Goal: Information Seeking & Learning: Compare options

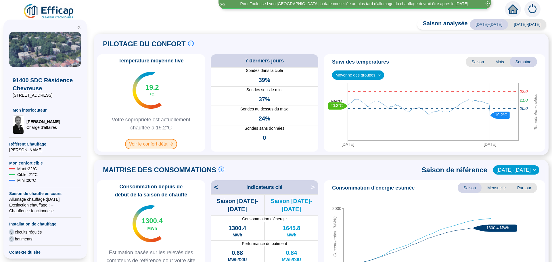
click at [161, 140] on span "Voir le confort détaillé" at bounding box center [151, 144] width 52 height 10
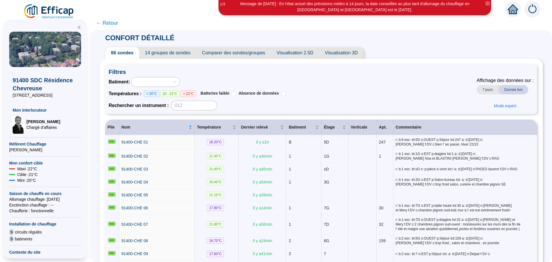
click at [252, 53] on span "Comparer des sondes/groupes" at bounding box center [233, 53] width 75 height 12
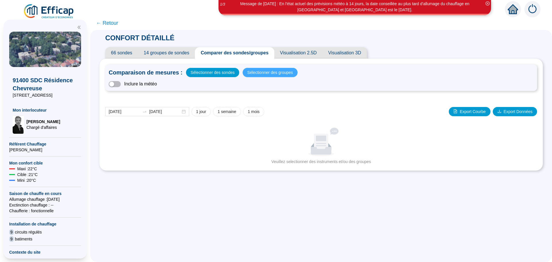
click at [258, 77] on div "Comparaison de mesures : Sélectionner des sondes Sélectionner des groupes Inclu…" at bounding box center [321, 77] width 432 height 26
click at [258, 73] on span "Sélectionner des groupes" at bounding box center [270, 72] width 46 height 8
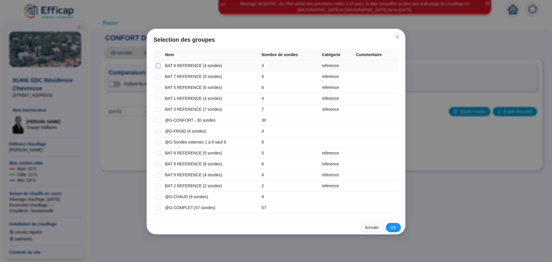
click at [157, 64] on input "checkbox" at bounding box center [158, 66] width 5 height 5
checkbox input "true"
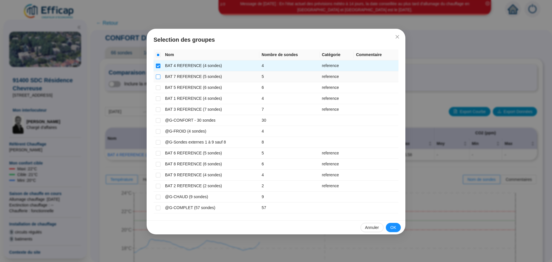
click at [158, 75] on input "checkbox" at bounding box center [158, 76] width 5 height 5
checkbox input "true"
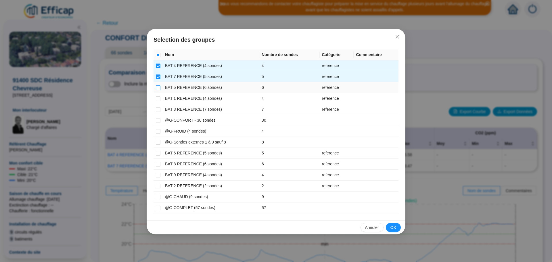
click at [158, 87] on input "checkbox" at bounding box center [158, 87] width 5 height 5
checkbox input "true"
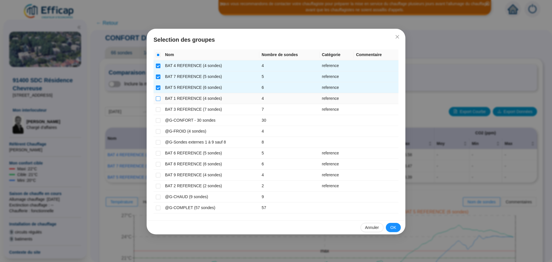
click at [158, 98] on input "checkbox" at bounding box center [158, 98] width 5 height 5
checkbox input "true"
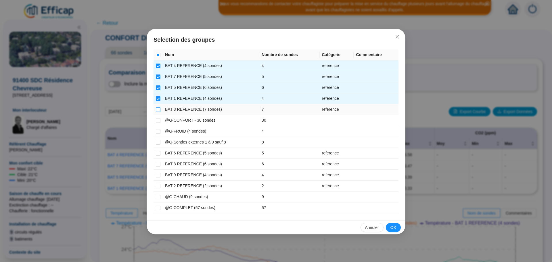
click at [158, 110] on input "checkbox" at bounding box center [158, 109] width 5 height 5
checkbox input "true"
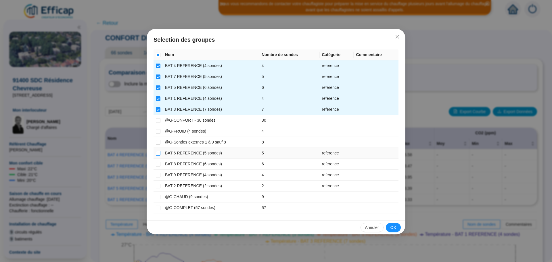
click at [159, 151] on input "checkbox" at bounding box center [158, 153] width 5 height 5
checkbox input "true"
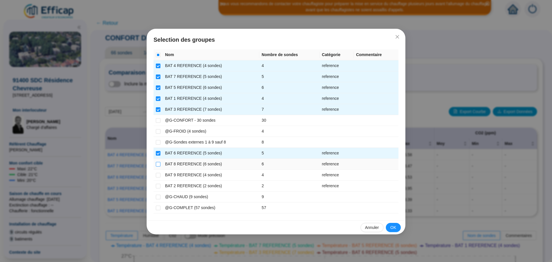
drag, startPoint x: 157, startPoint y: 163, endPoint x: 157, endPoint y: 168, distance: 4.6
click at [157, 163] on input "checkbox" at bounding box center [158, 164] width 5 height 5
checkbox input "true"
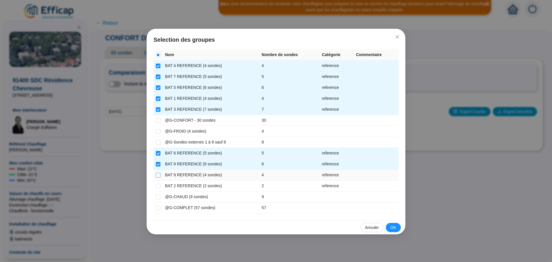
click at [157, 175] on input "checkbox" at bounding box center [158, 175] width 5 height 5
checkbox input "true"
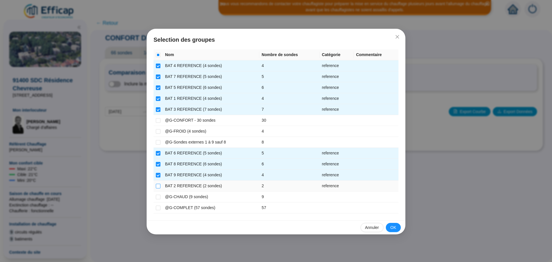
click at [158, 185] on input "checkbox" at bounding box center [158, 186] width 5 height 5
checkbox input "true"
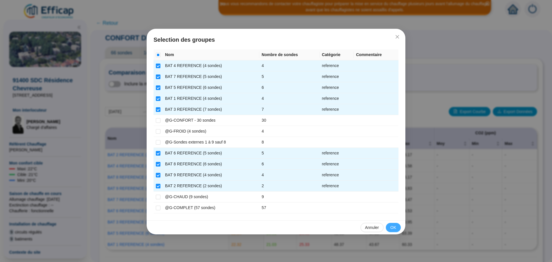
click at [391, 228] on span "OK" at bounding box center [394, 228] width 6 height 6
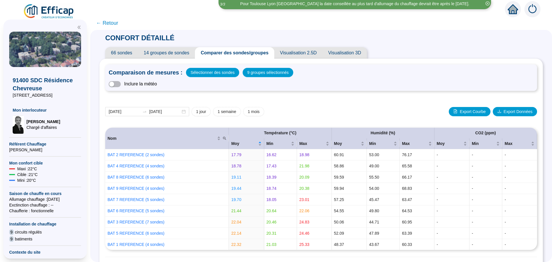
click at [234, 51] on span "Comparer des sondes/groupes" at bounding box center [234, 53] width 79 height 12
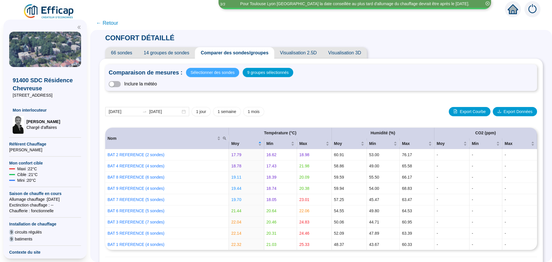
click at [218, 71] on span "Sélectionner des sondes" at bounding box center [213, 72] width 44 height 8
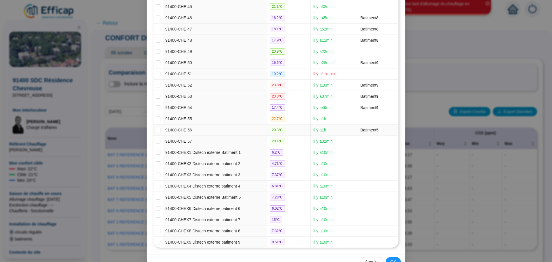
scroll to position [589, 0]
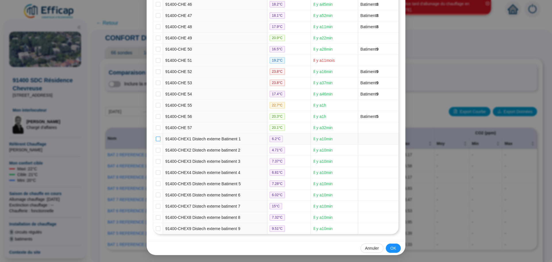
click at [157, 139] on input "checkbox" at bounding box center [158, 139] width 5 height 5
checkbox input "true"
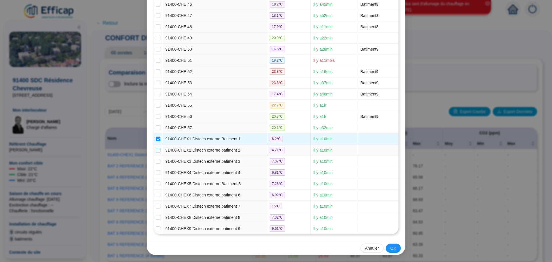
click at [156, 151] on input "checkbox" at bounding box center [158, 150] width 5 height 5
checkbox input "true"
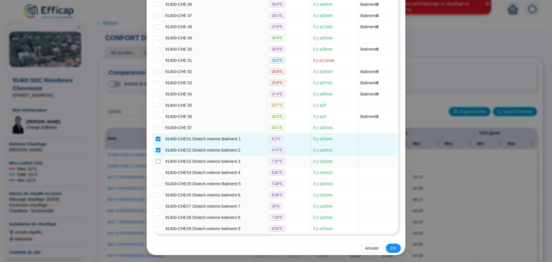
click at [156, 161] on input "checkbox" at bounding box center [158, 161] width 5 height 5
checkbox input "true"
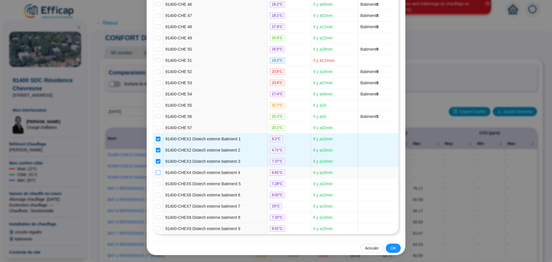
click at [158, 172] on input "checkbox" at bounding box center [158, 172] width 5 height 5
checkbox input "true"
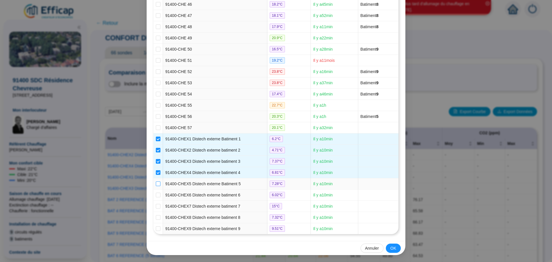
click at [156, 183] on input "checkbox" at bounding box center [158, 183] width 5 height 5
checkbox input "true"
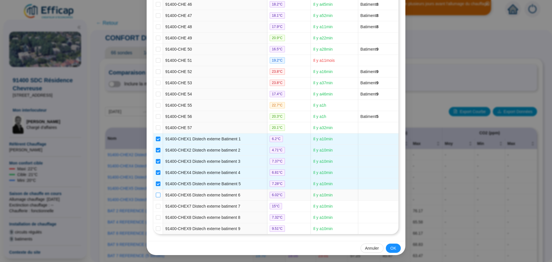
click at [156, 195] on input "checkbox" at bounding box center [158, 195] width 5 height 5
checkbox input "true"
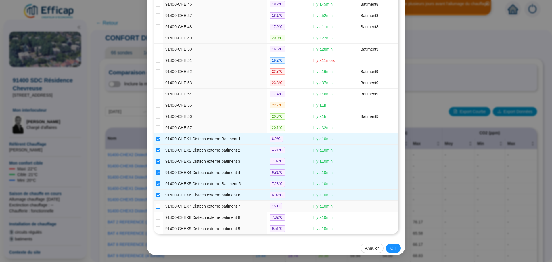
click at [157, 205] on input "checkbox" at bounding box center [158, 206] width 5 height 5
checkbox input "true"
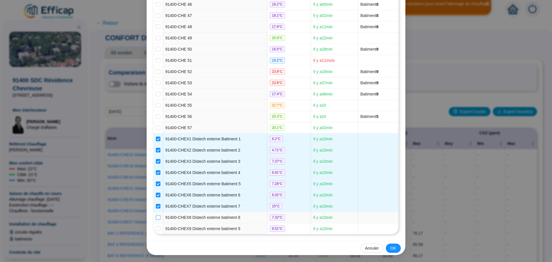
click at [156, 215] on label at bounding box center [158, 218] width 5 height 6
click at [156, 215] on input "checkbox" at bounding box center [158, 217] width 5 height 5
checkbox input "true"
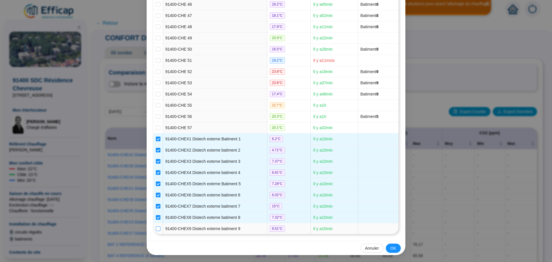
click at [157, 226] on label at bounding box center [158, 229] width 5 height 6
click at [157, 226] on input "checkbox" at bounding box center [158, 228] width 5 height 5
checkbox input "true"
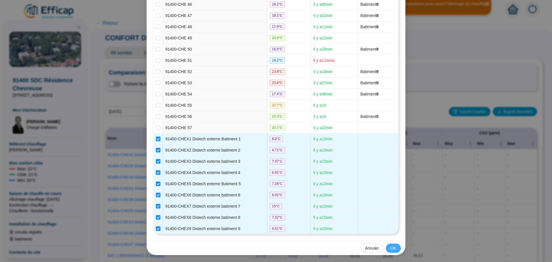
click at [388, 248] on button "OK" at bounding box center [393, 248] width 15 height 9
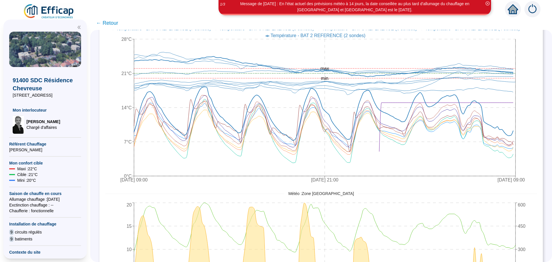
scroll to position [388, 0]
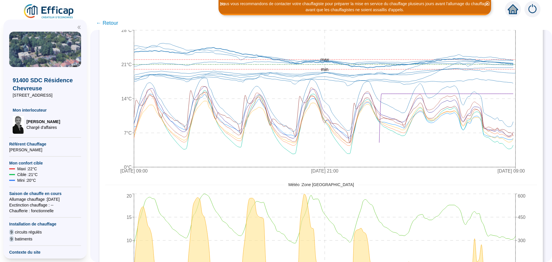
click at [111, 24] on span "← Retour" at bounding box center [107, 23] width 22 height 8
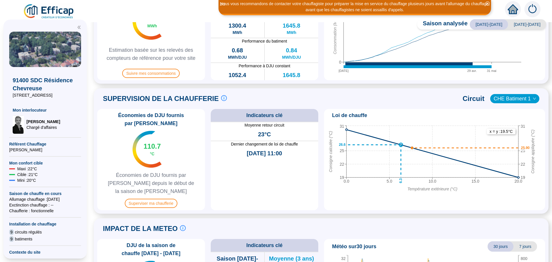
scroll to position [230, 0]
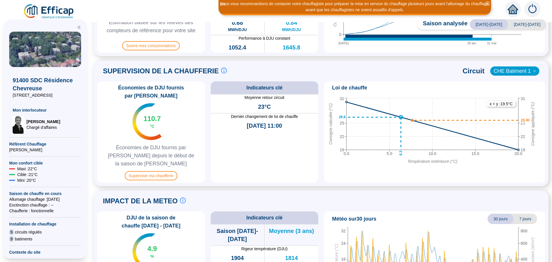
click at [515, 74] on span "CHE Batiment 1" at bounding box center [515, 71] width 42 height 9
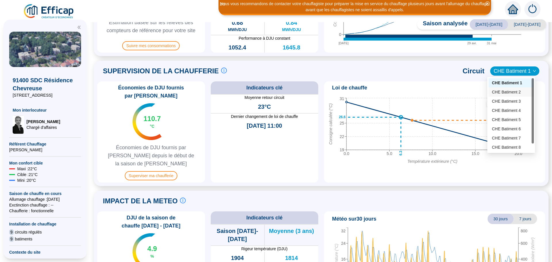
click at [514, 90] on div "CHE Batiment 2" at bounding box center [511, 92] width 39 height 6
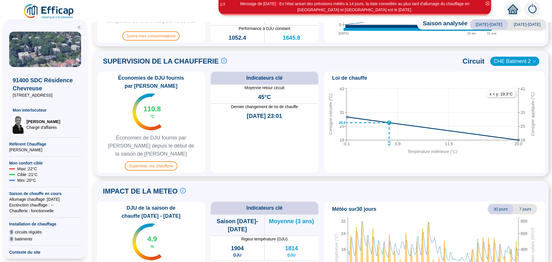
scroll to position [243, 0]
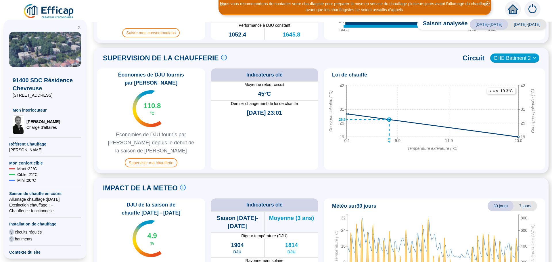
drag, startPoint x: 552, startPoint y: 139, endPoint x: 526, endPoint y: 168, distance: 38.3
click at [526, 178] on div "IMPACT DE LA METEO Le suivi de la météo est crucial pour comprendre les consomm…" at bounding box center [321, 240] width 455 height 125
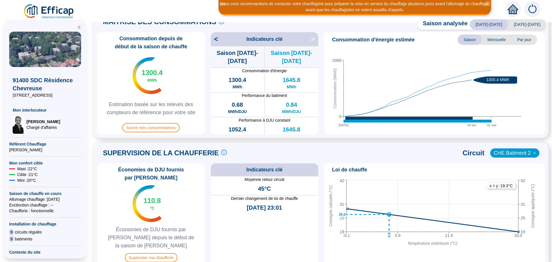
scroll to position [144, 0]
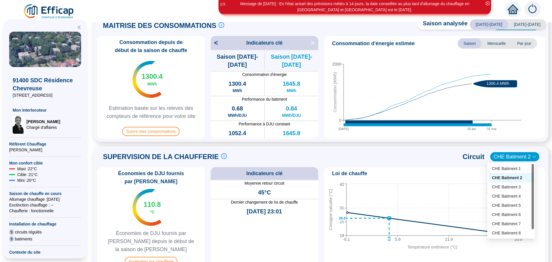
click at [528, 156] on span "CHE Batiment 2" at bounding box center [515, 156] width 42 height 9
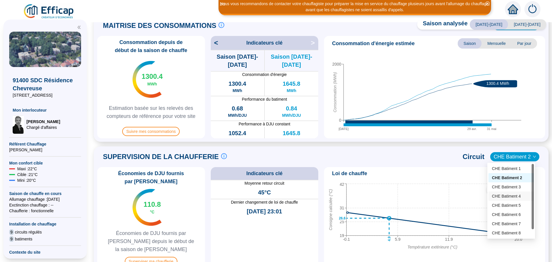
click at [498, 195] on div "CHE Batiment 4" at bounding box center [511, 196] width 39 height 6
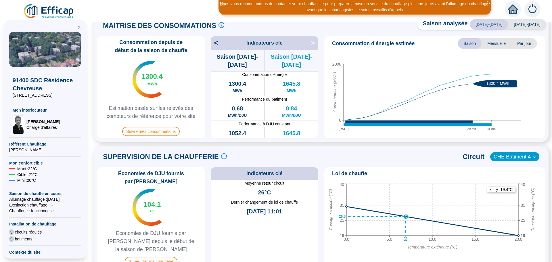
click at [533, 155] on icon "down" at bounding box center [534, 156] width 3 height 3
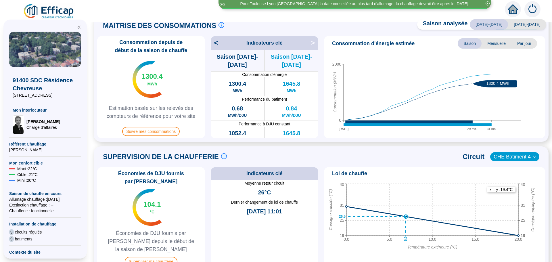
click at [533, 156] on icon "down" at bounding box center [534, 156] width 3 height 3
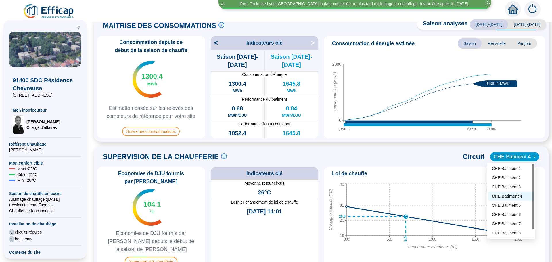
click at [516, 158] on span "CHE Batiment 4" at bounding box center [515, 156] width 42 height 9
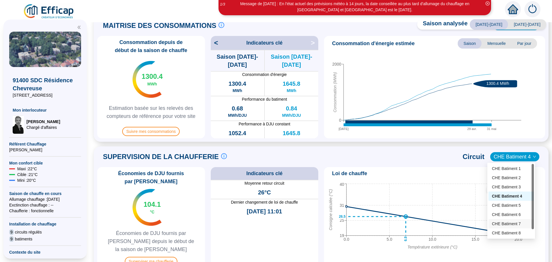
click at [515, 225] on div "CHE Batiment 7" at bounding box center [511, 224] width 39 height 6
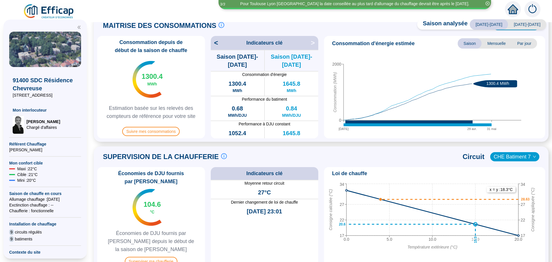
click at [514, 154] on span "CHE Batiment 7" at bounding box center [515, 156] width 42 height 9
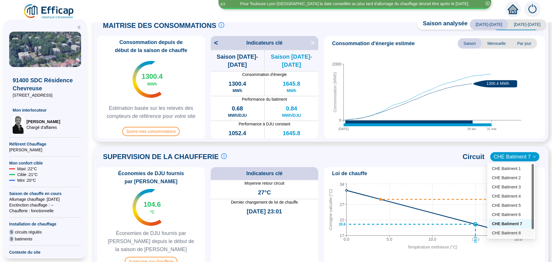
click at [505, 233] on div "CHE Batiment 8" at bounding box center [511, 233] width 39 height 6
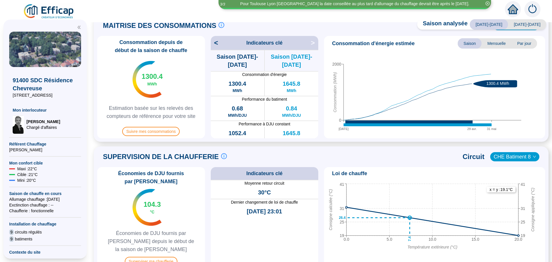
click at [504, 155] on span "CHE Batiment 8" at bounding box center [515, 156] width 42 height 9
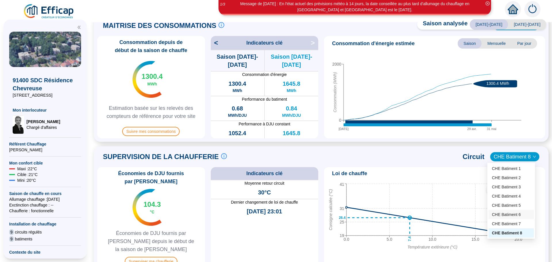
click at [508, 216] on div "CHE Batiment 6" at bounding box center [511, 215] width 39 height 6
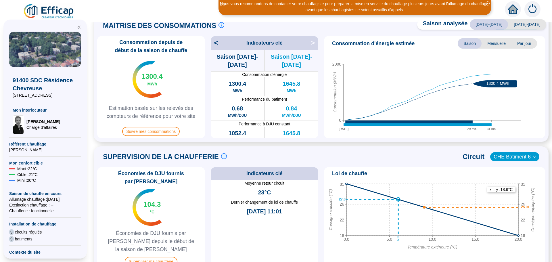
click at [512, 158] on span "CHE Batiment 6" at bounding box center [515, 156] width 42 height 9
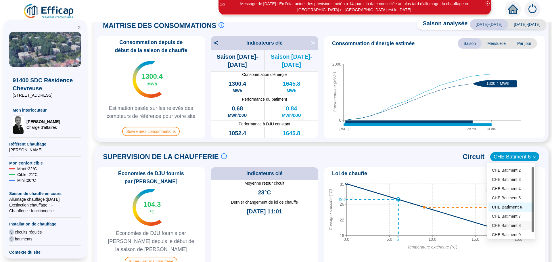
scroll to position [9, 0]
drag, startPoint x: 533, startPoint y: 227, endPoint x: 533, endPoint y: 235, distance: 7.8
click at [533, 235] on div at bounding box center [533, 204] width 2 height 65
click at [515, 233] on div "CHE Batiment 9" at bounding box center [511, 234] width 39 height 6
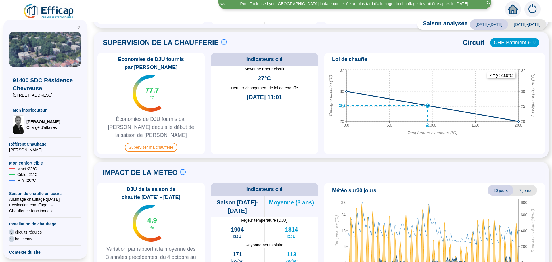
scroll to position [275, 0]
